Goal: Information Seeking & Learning: Learn about a topic

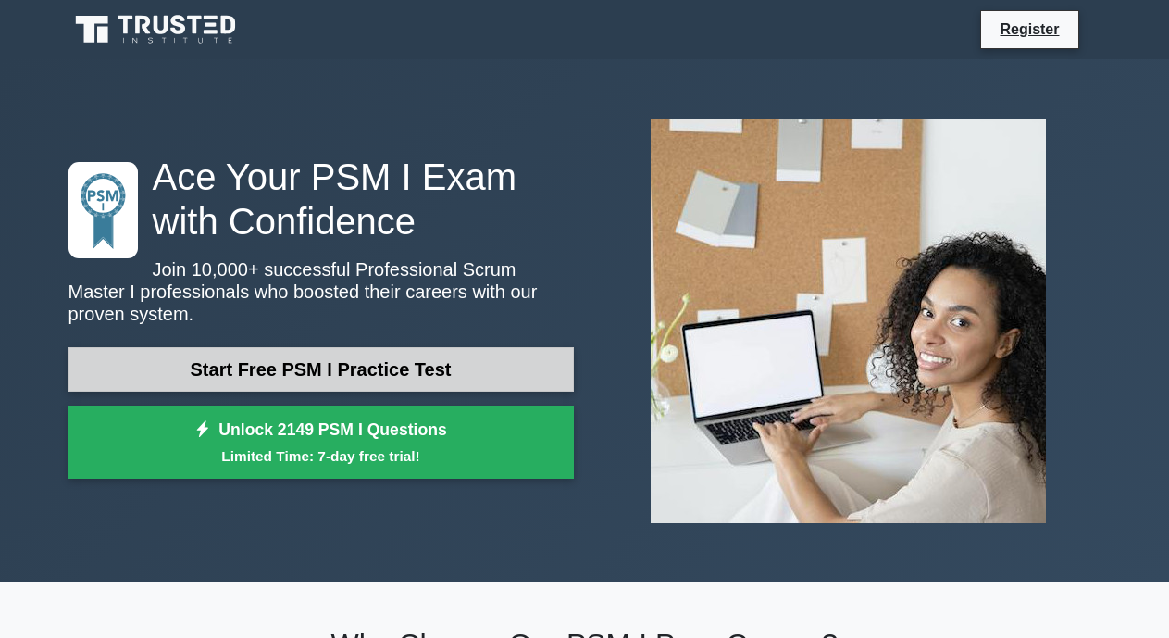
click at [310, 353] on link "Start Free PSM I Practice Test" at bounding box center [320, 369] width 505 height 44
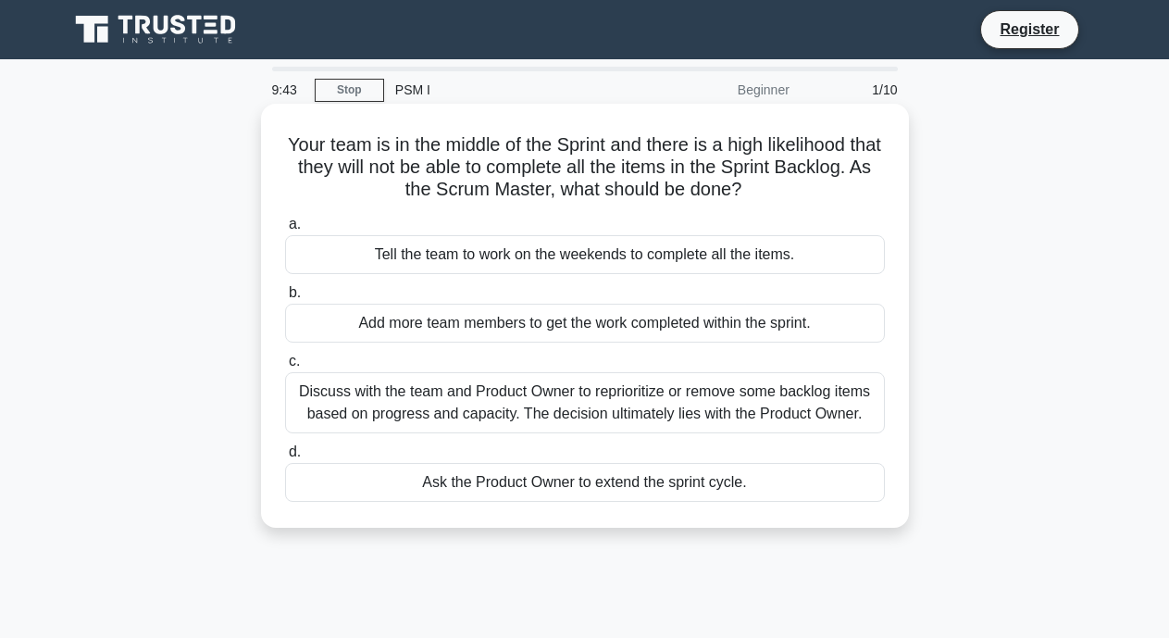
click at [349, 486] on div "Ask the Product Owner to extend the sprint cycle." at bounding box center [585, 482] width 600 height 39
click at [285, 458] on input "d. Ask the Product Owner to extend the sprint cycle." at bounding box center [285, 452] width 0 height 12
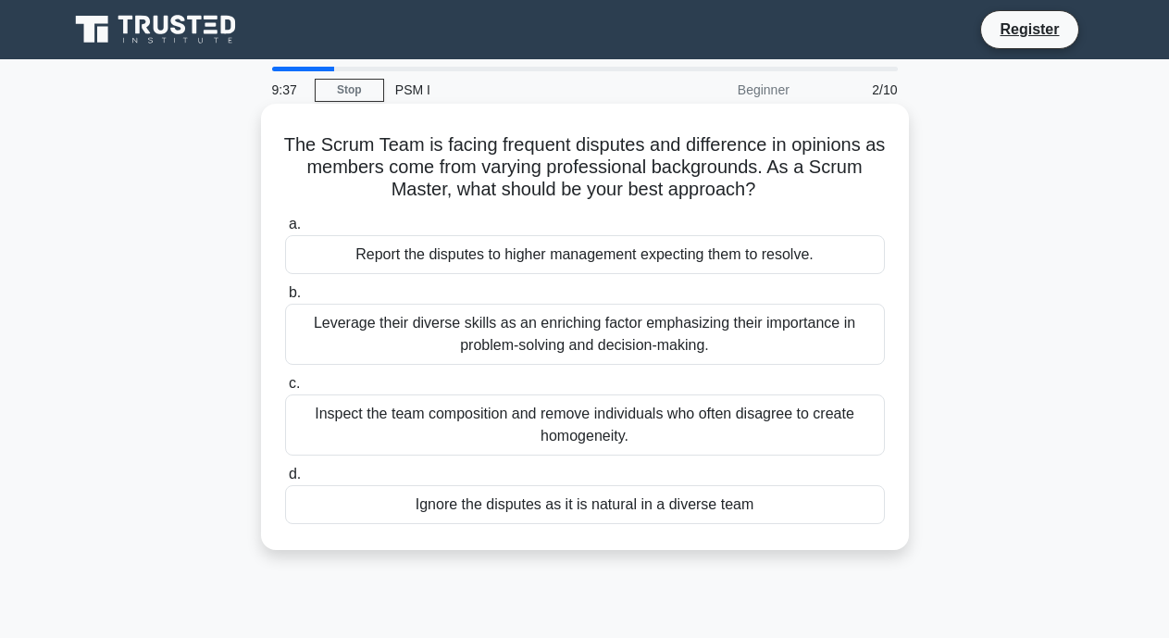
click at [384, 255] on div "Report the disputes to higher management expecting them to resolve." at bounding box center [585, 254] width 600 height 39
click at [285, 230] on input "a. Report the disputes to higher management expecting them to resolve." at bounding box center [285, 224] width 0 height 12
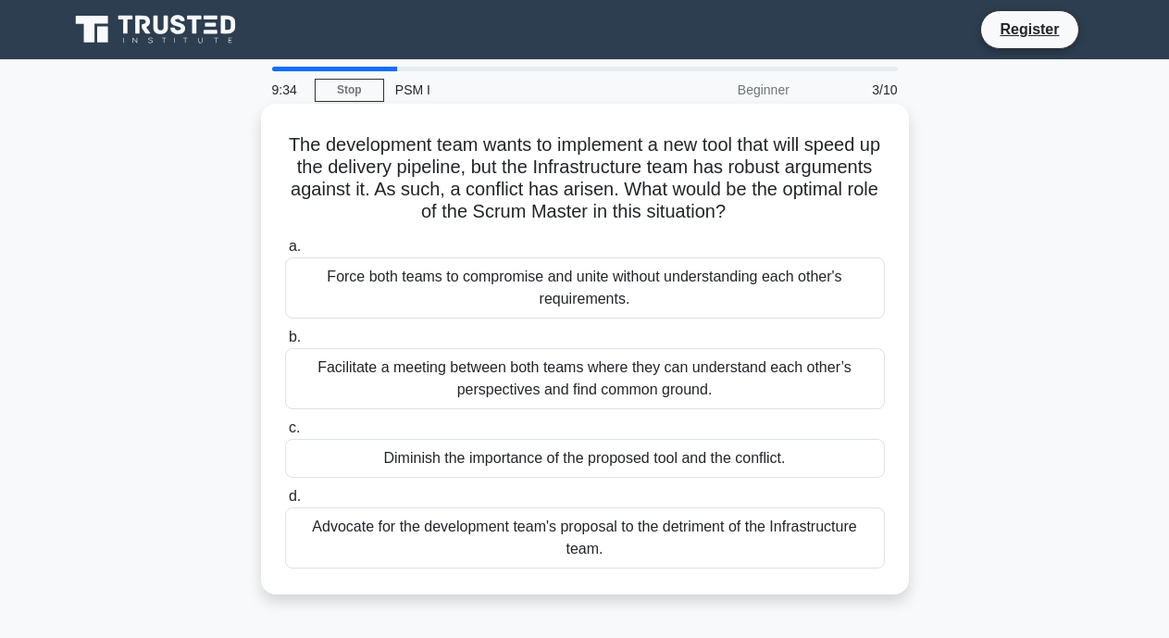
click at [484, 293] on div "Force both teams to compromise and unite without understanding each other's req…" at bounding box center [585, 287] width 600 height 61
click at [285, 253] on input "a. Force both teams to compromise and unite without understanding each other's …" at bounding box center [285, 247] width 0 height 12
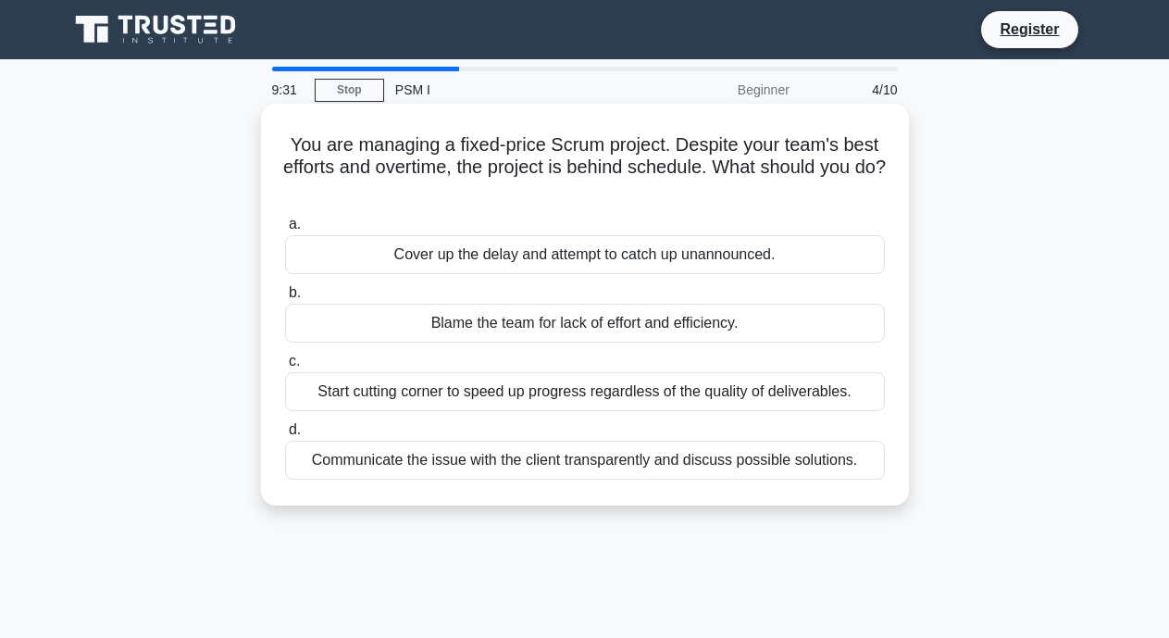
click at [448, 384] on div "Start cutting corner to speed up progress regardless of the quality of delivera…" at bounding box center [585, 391] width 600 height 39
click at [683, 397] on div "Start cutting corner to speed up progress regardless of the quality of delivera…" at bounding box center [585, 391] width 600 height 39
click at [285, 367] on input "c. Start cutting corner to speed up progress regardless of the quality of deliv…" at bounding box center [285, 361] width 0 height 12
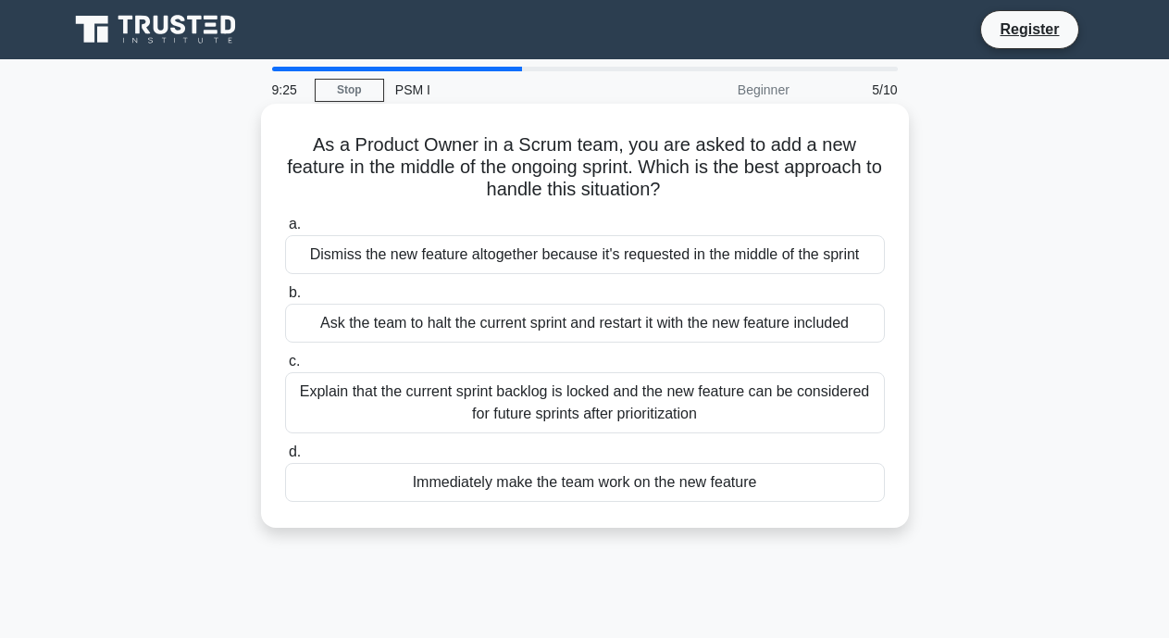
click at [537, 484] on div "Immediately make the team work on the new feature" at bounding box center [585, 482] width 600 height 39
click at [285, 458] on input "d. Immediately make the team work on the new feature" at bounding box center [285, 452] width 0 height 12
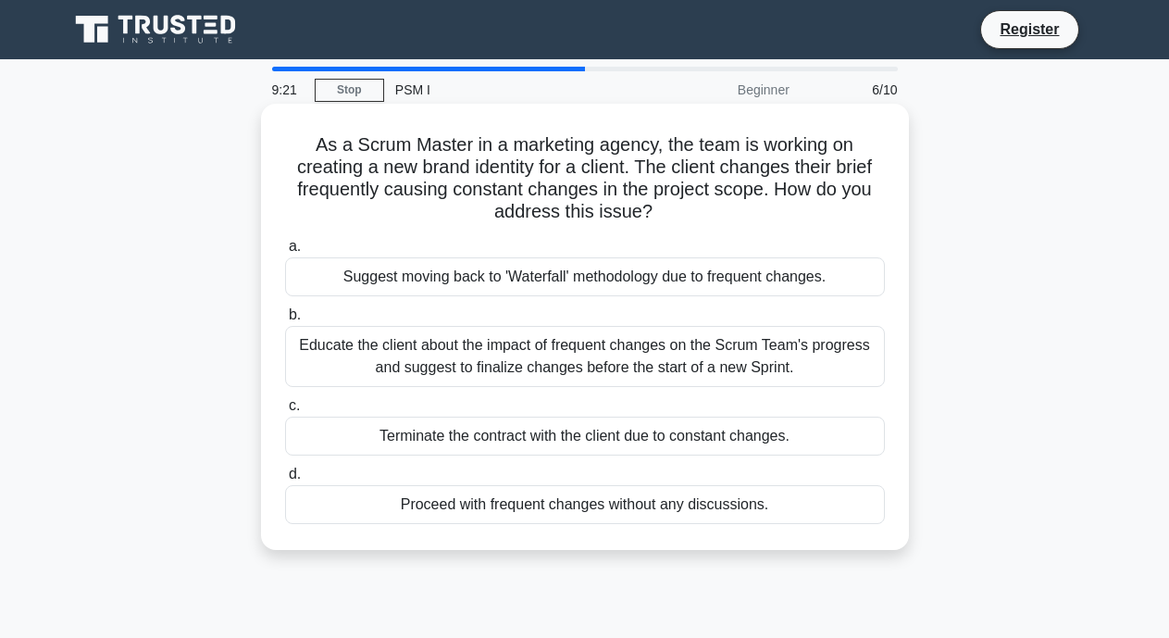
click at [762, 342] on div "Educate the client about the impact of frequent changes on the Scrum Team's pro…" at bounding box center [585, 356] width 600 height 61
click at [285, 321] on input "b. Educate the client about the impact of frequent changes on the Scrum Team's …" at bounding box center [285, 315] width 0 height 12
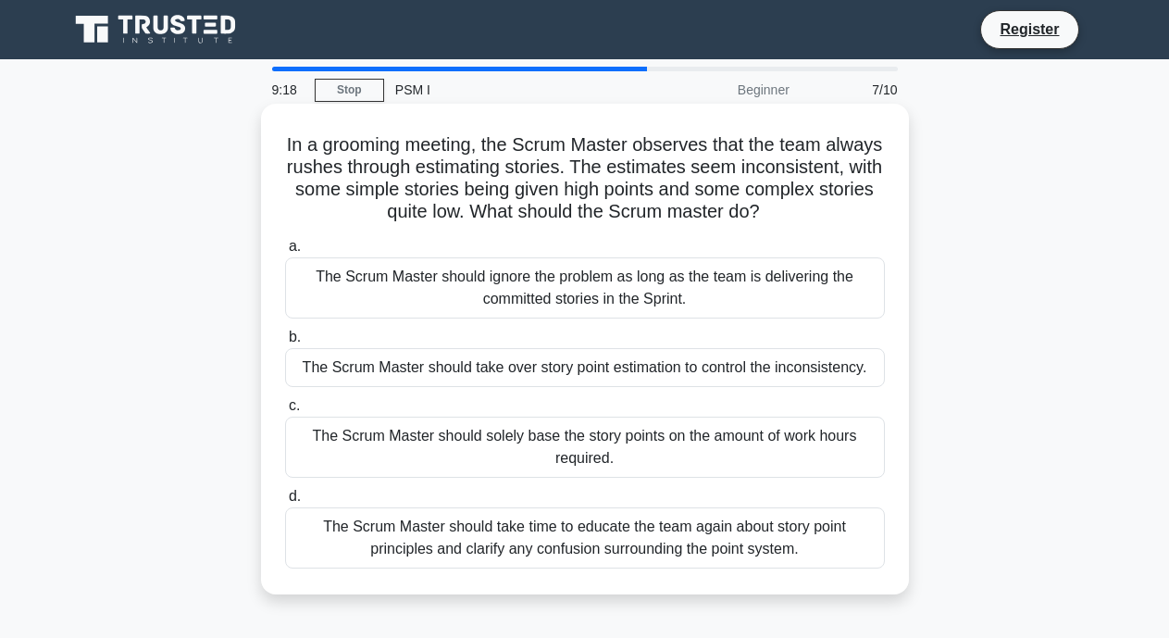
click at [564, 456] on div "The Scrum Master should solely base the story points on the amount of work hour…" at bounding box center [585, 446] width 600 height 61
click at [285, 412] on input "c. The Scrum Master should solely base the story points on the amount of work h…" at bounding box center [285, 406] width 0 height 12
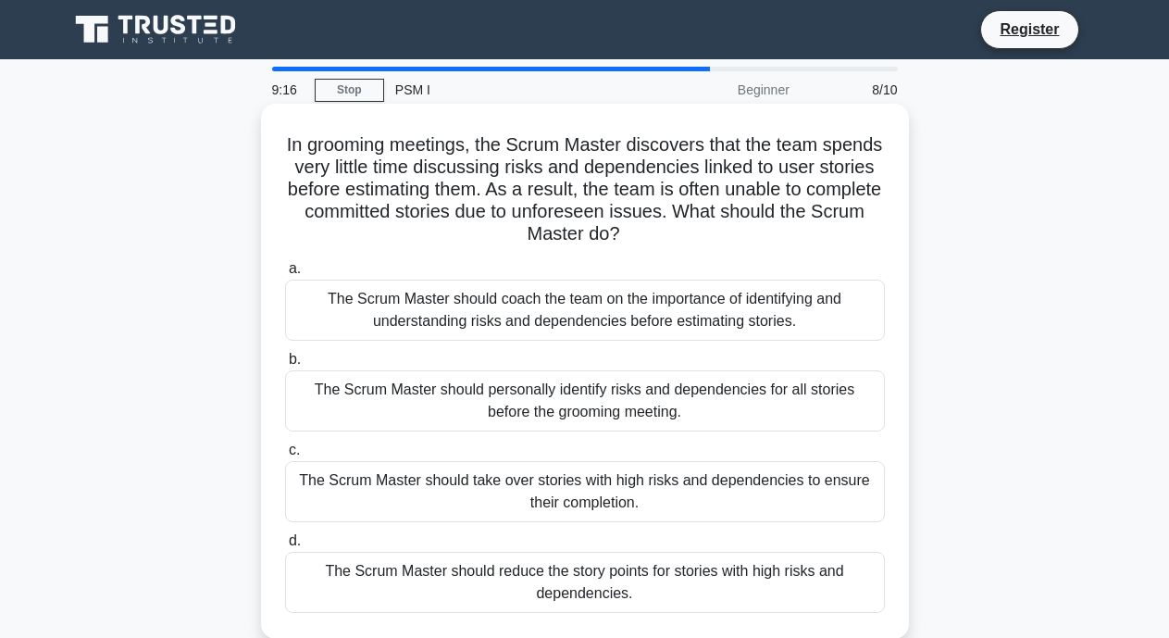
click at [553, 293] on div "The Scrum Master should coach the team on the importance of identifying and und…" at bounding box center [585, 310] width 600 height 61
click at [285, 275] on input "a. The Scrum Master should coach the team on the importance of identifying and …" at bounding box center [285, 269] width 0 height 12
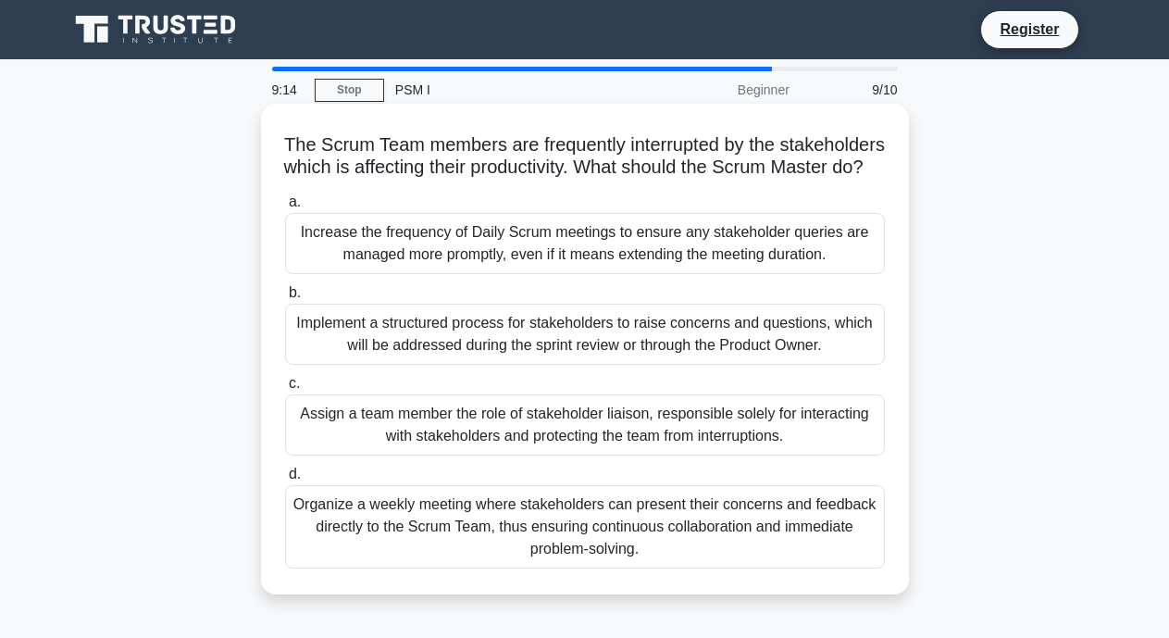
click at [460, 568] on div "Organize a weekly meeting where stakeholders can present their concerns and fee…" at bounding box center [585, 526] width 600 height 83
click at [285, 480] on input "d. Organize a weekly meeting where stakeholders can present their concerns and …" at bounding box center [285, 474] width 0 height 12
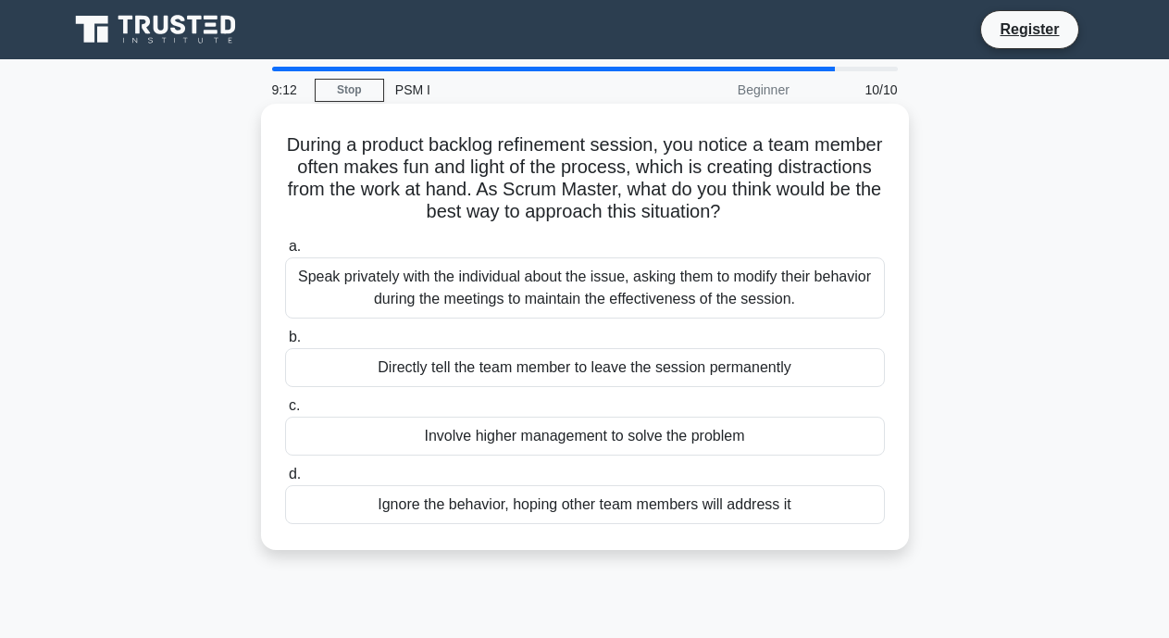
click at [599, 361] on div "Directly tell the team member to leave the session permanently" at bounding box center [585, 367] width 600 height 39
click at [285, 343] on input "b. Directly tell the team member to leave the session permanently" at bounding box center [285, 337] width 0 height 12
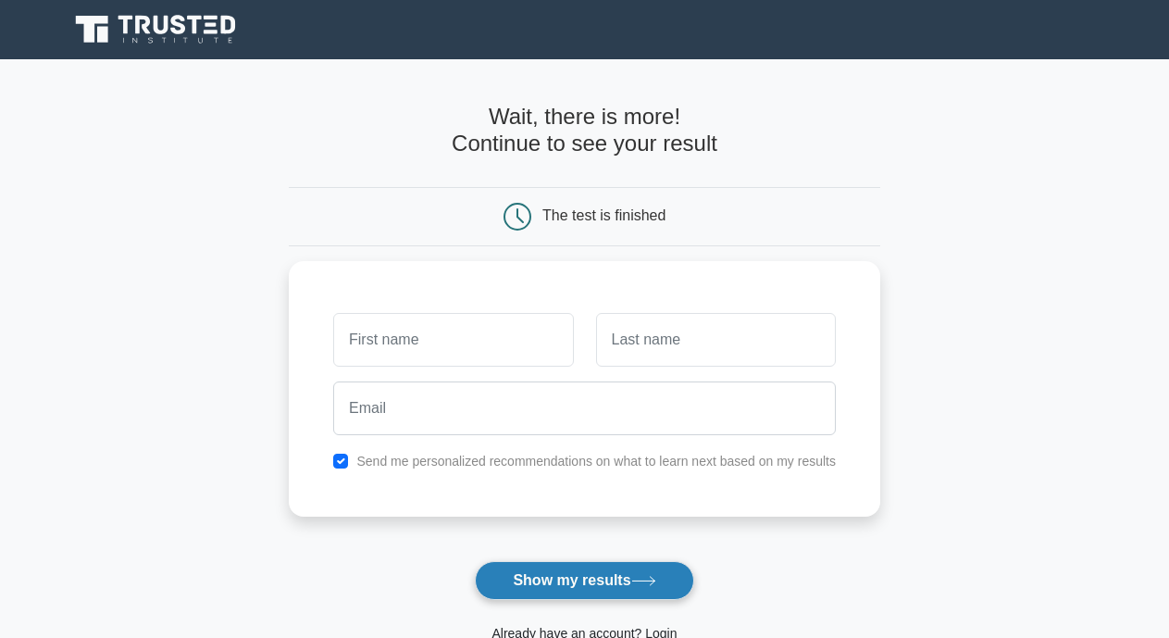
click at [592, 578] on button "Show my results" at bounding box center [584, 580] width 218 height 39
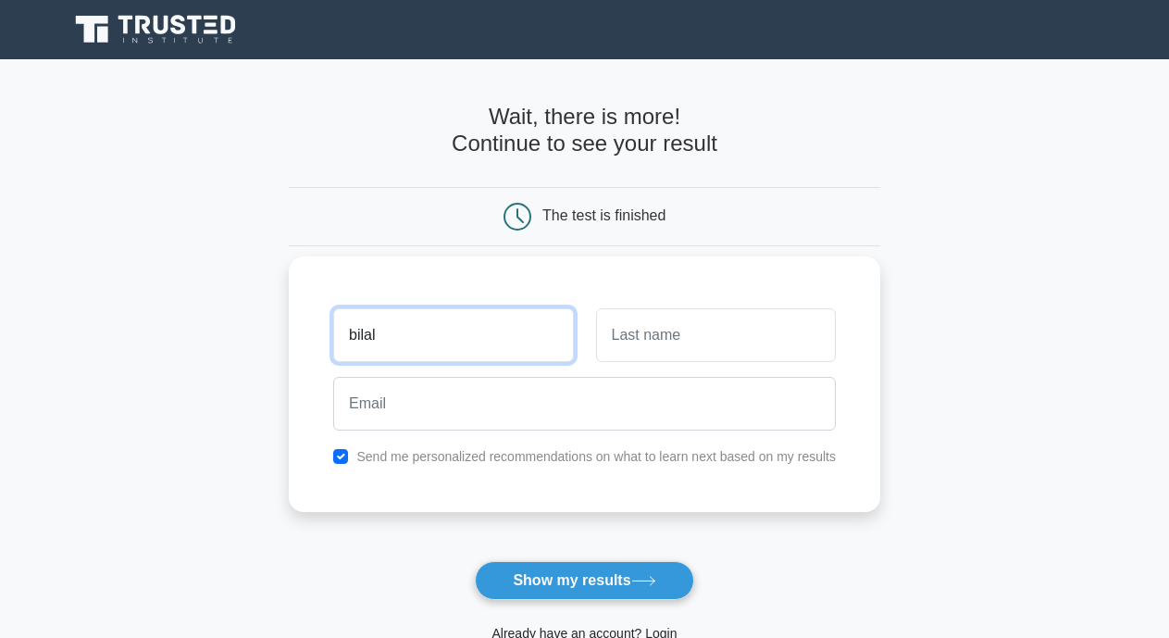
type input "bilal"
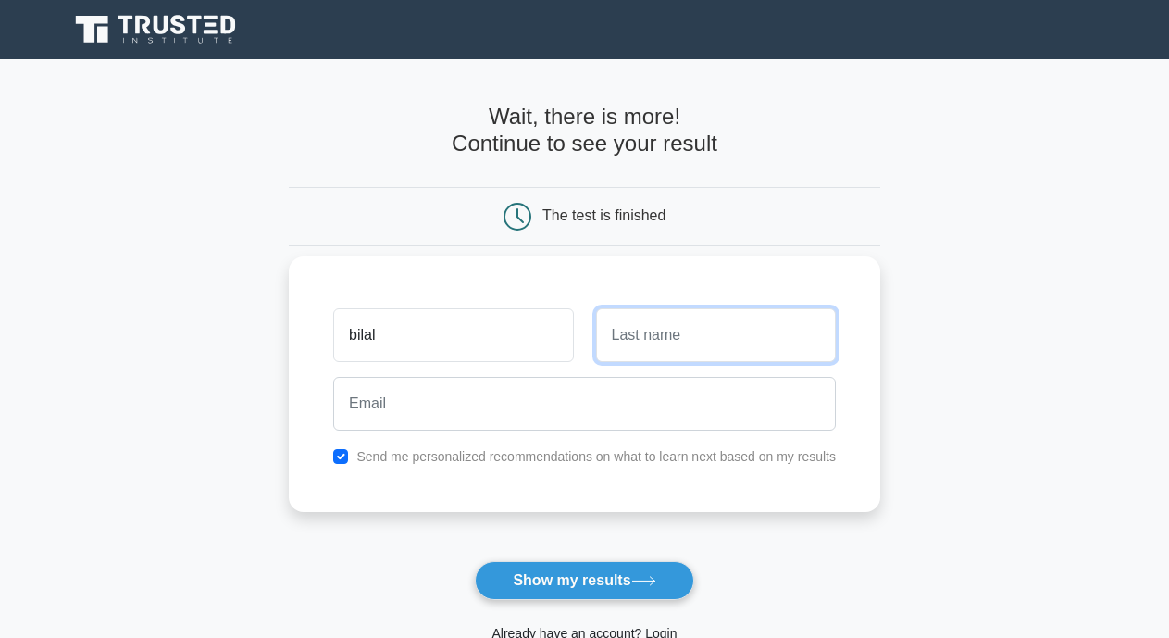
click at [755, 336] on input "text" at bounding box center [716, 335] width 240 height 54
type input "hazrat"
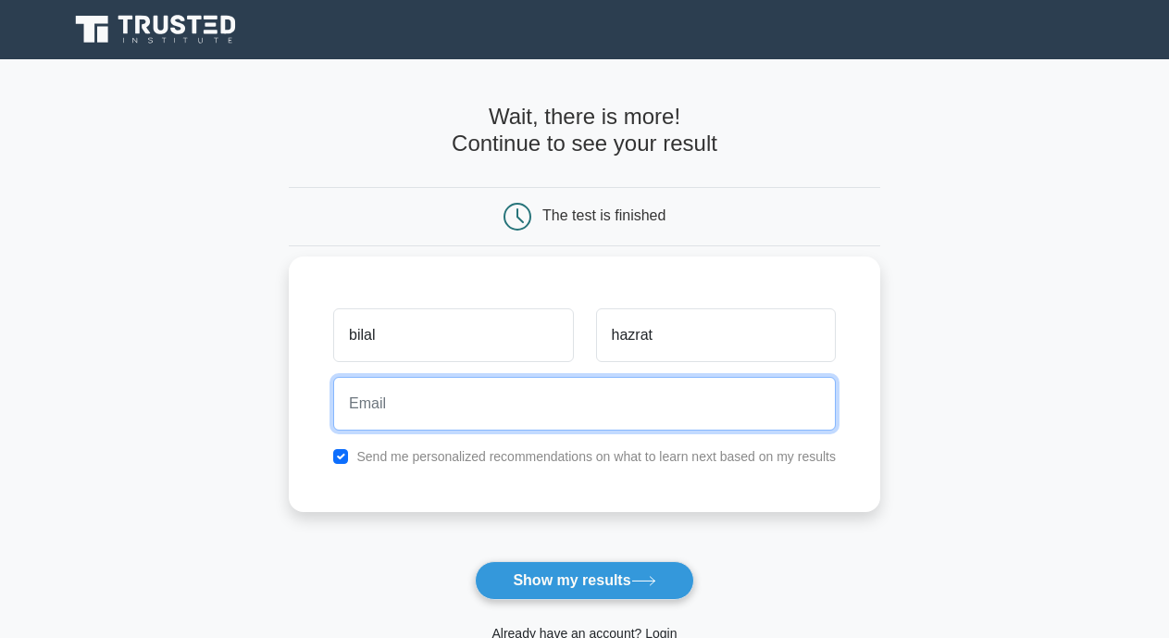
click at [640, 422] on input "email" at bounding box center [584, 404] width 503 height 54
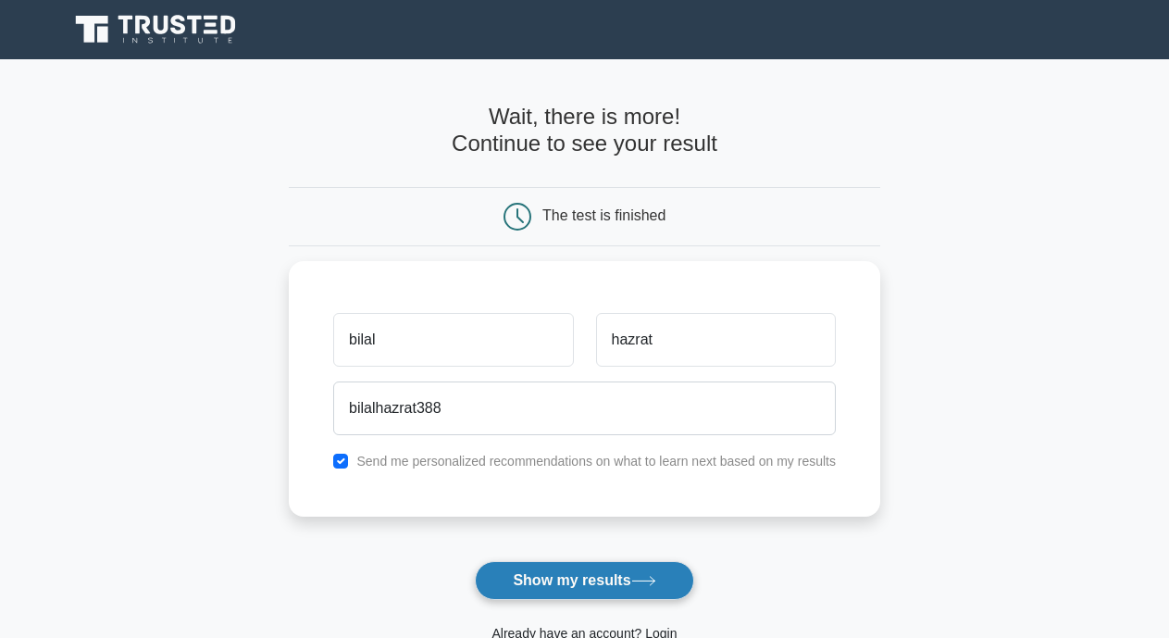
click at [596, 579] on button "Show my results" at bounding box center [584, 580] width 218 height 39
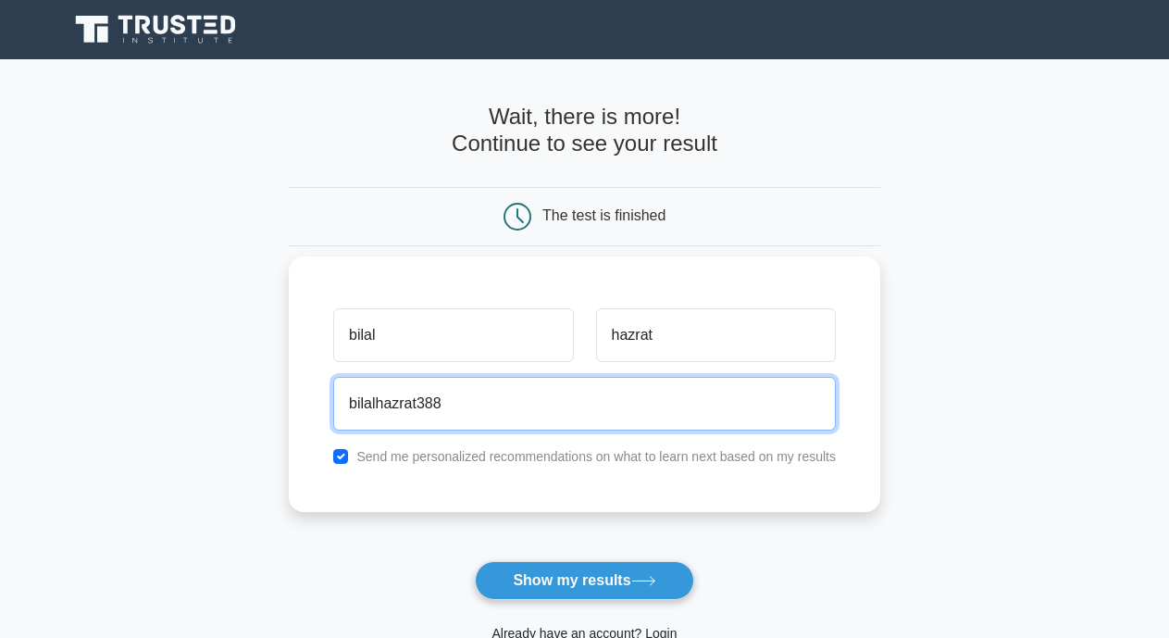
click at [441, 400] on input "bilalhazrat388" at bounding box center [584, 404] width 503 height 54
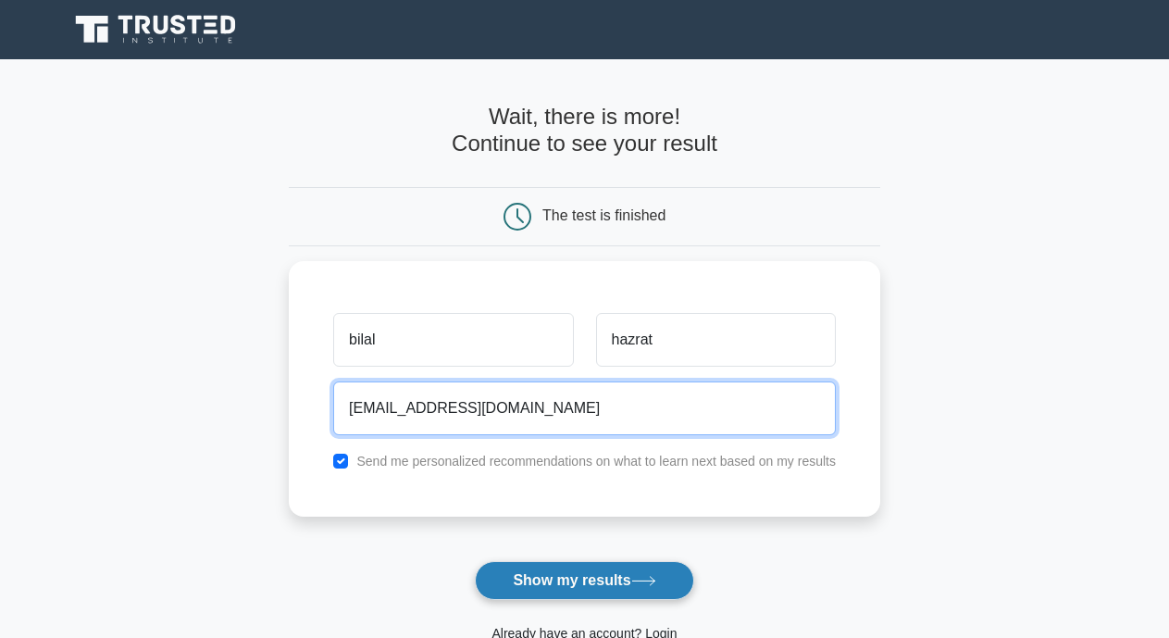
type input "bilalhazrat388@gmail.com"
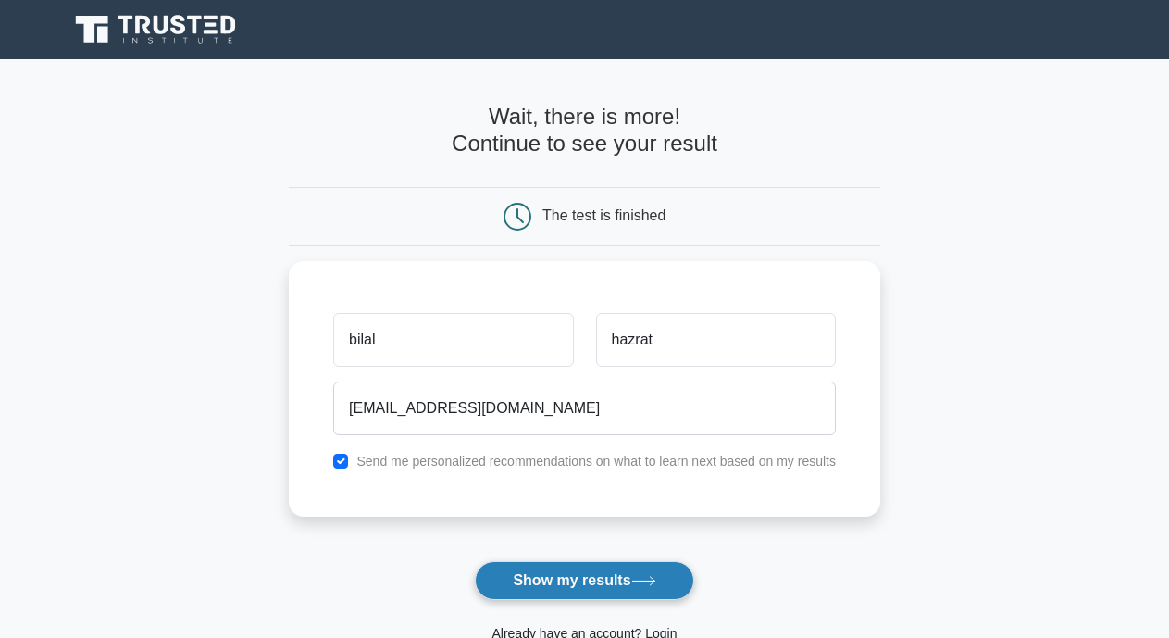
click at [627, 587] on button "Show my results" at bounding box center [584, 580] width 218 height 39
